Goal: Information Seeking & Learning: Learn about a topic

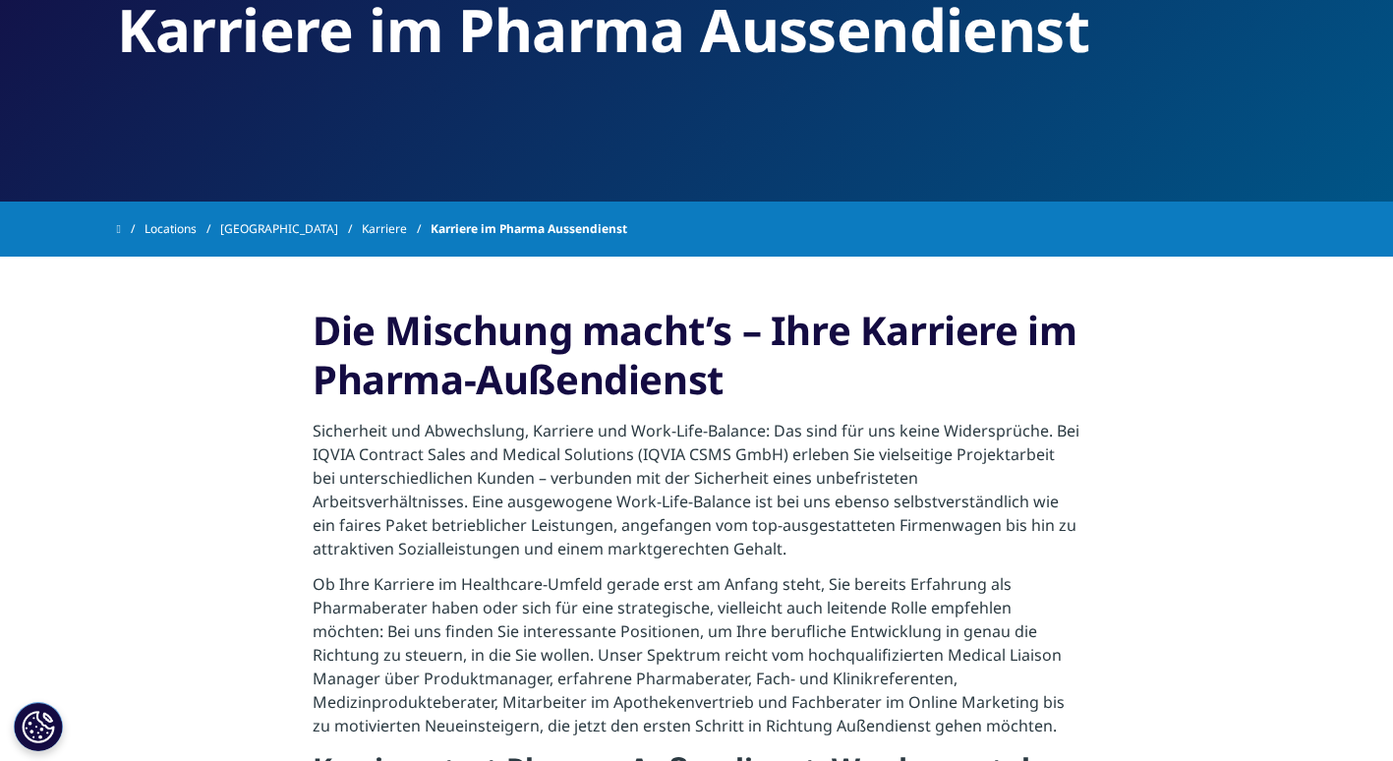
scroll to position [200, 0]
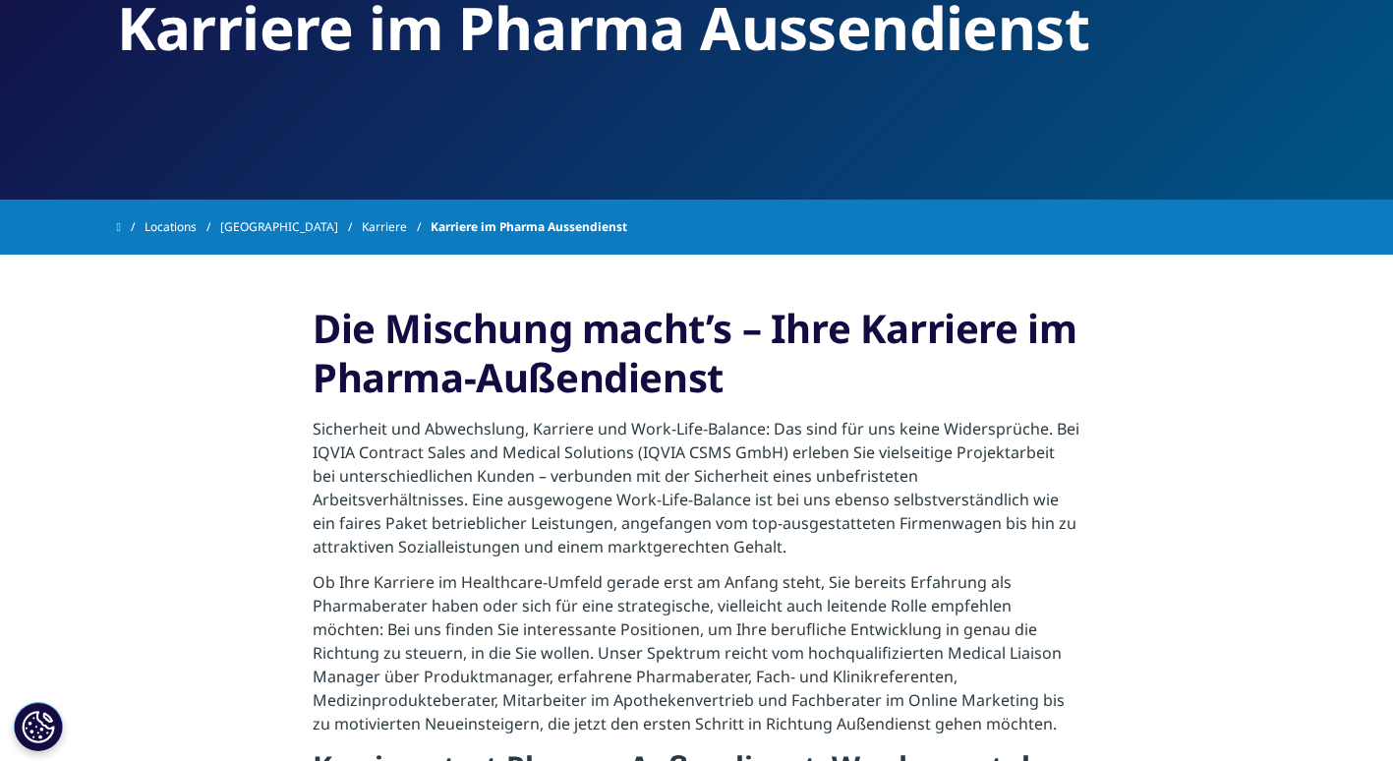
click at [362, 220] on link "Karriere" at bounding box center [396, 226] width 69 height 35
